Goal: Contribute content

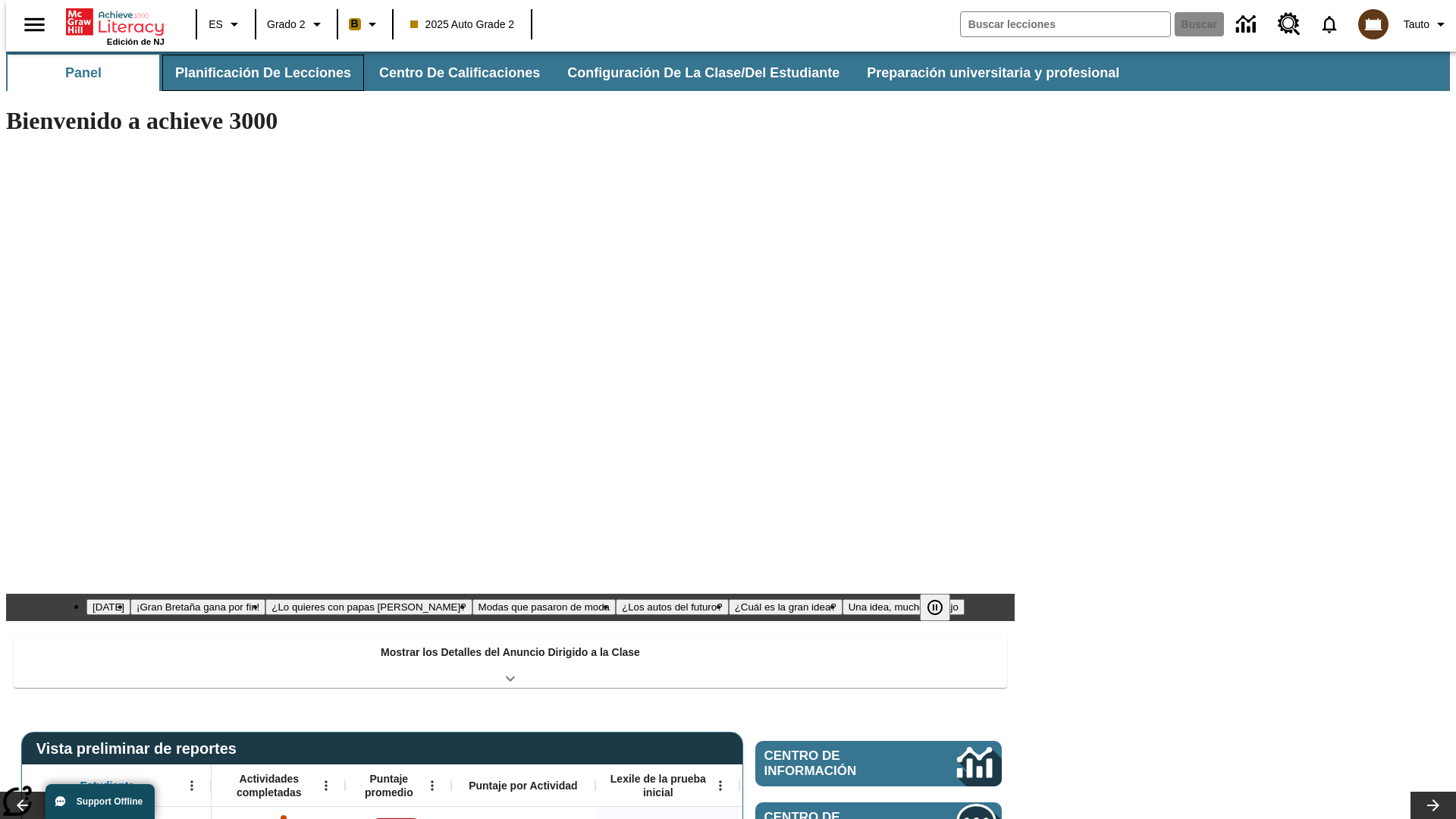
click at [254, 73] on button "Planificación de lecciones" at bounding box center [263, 73] width 202 height 36
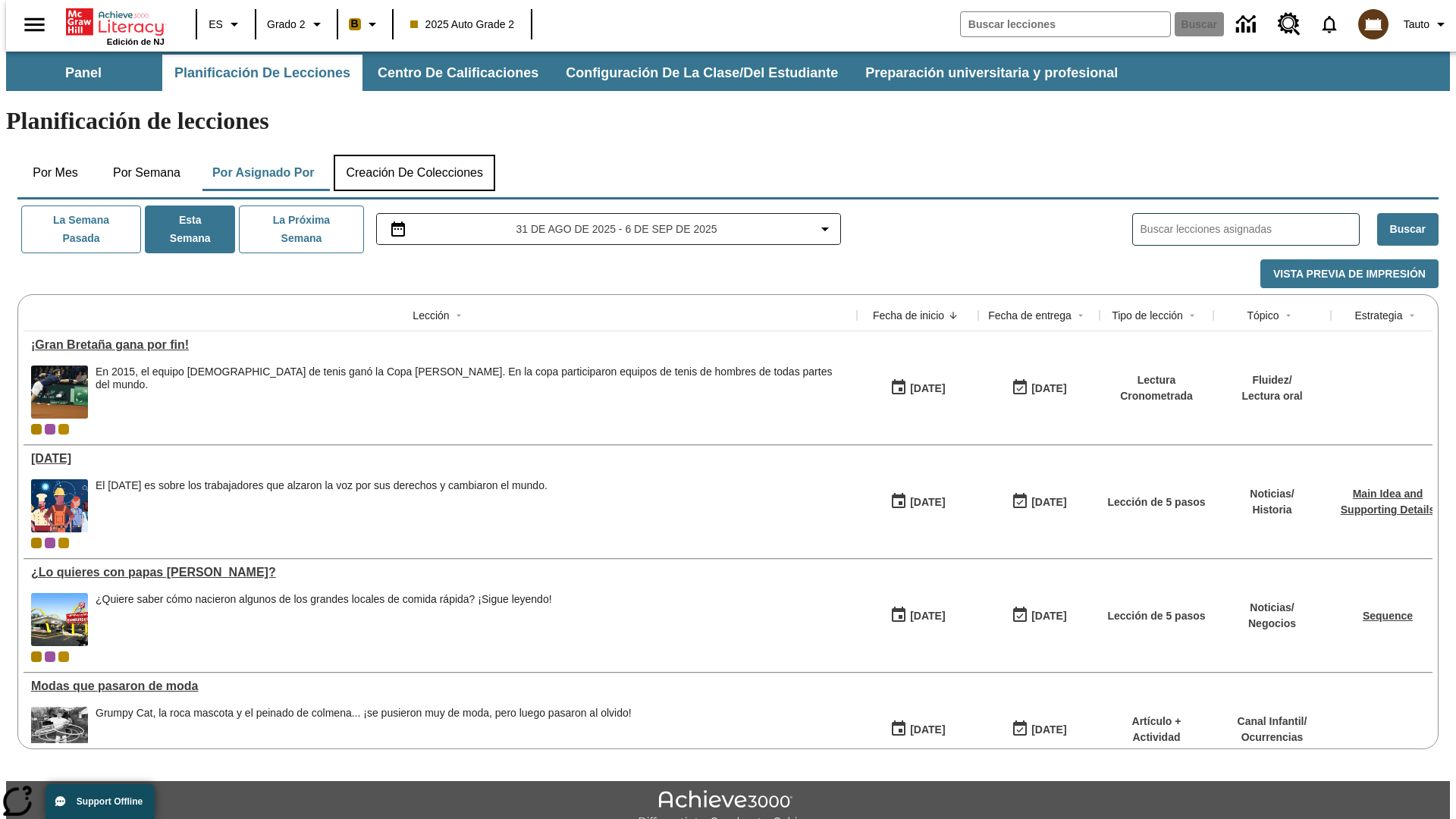
click at [414, 155] on button "Creación de colecciones" at bounding box center [414, 173] width 161 height 36
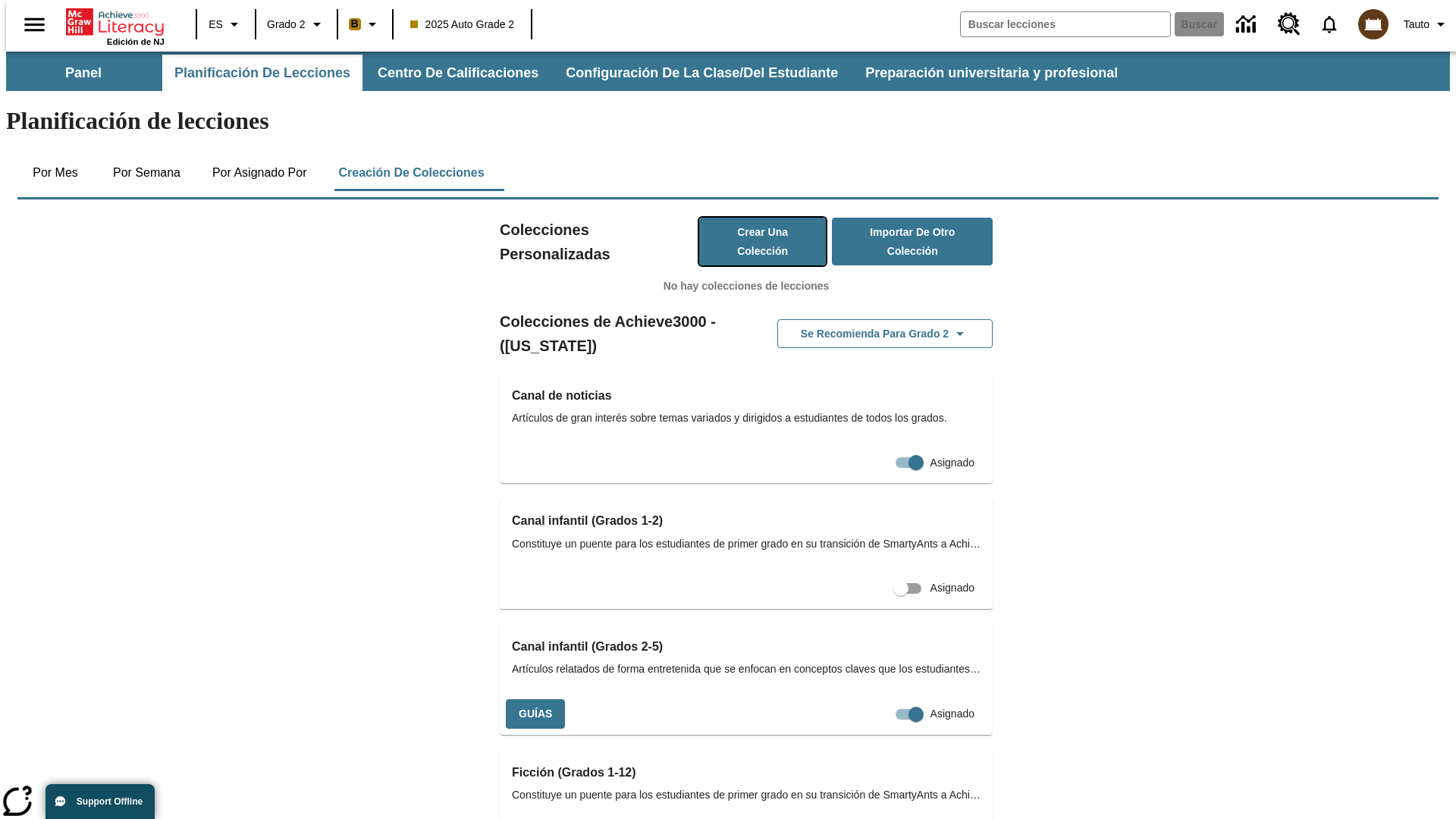
click at [747, 218] on button "Crear una colección" at bounding box center [763, 242] width 127 height 48
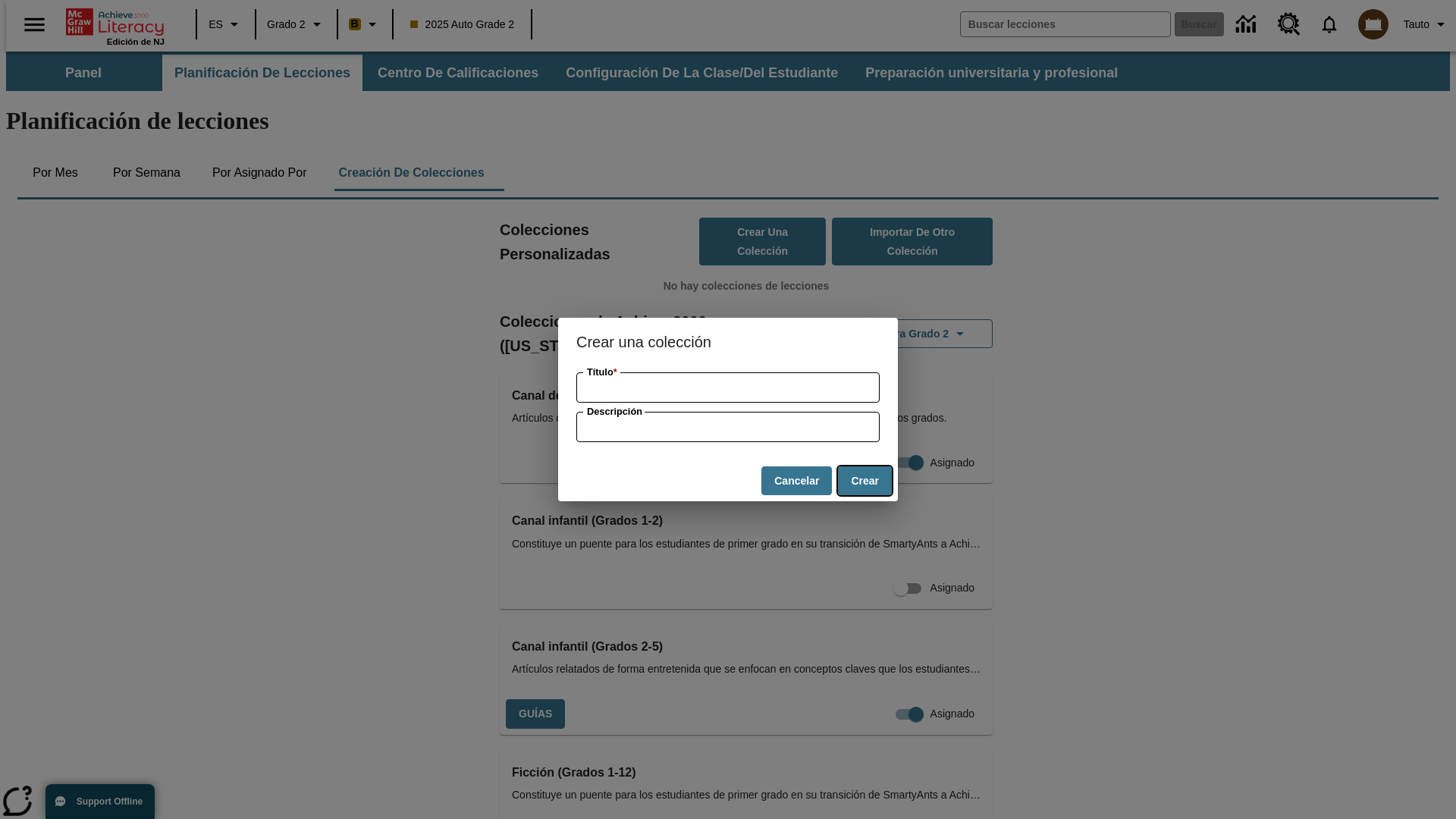
click at [864, 481] on button "Crear" at bounding box center [864, 481] width 54 height 30
type input "Luxurious Wooden Salad"
type input "some collection description"
click at [864, 481] on button "Crear" at bounding box center [864, 481] width 54 height 30
